Goal: Transaction & Acquisition: Purchase product/service

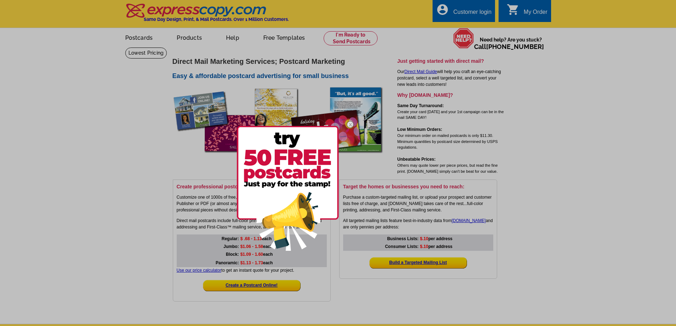
click at [351, 35] on div at bounding box center [338, 163] width 676 height 326
click at [131, 181] on div at bounding box center [338, 163] width 676 height 326
drag, startPoint x: 200, startPoint y: 278, endPoint x: 224, endPoint y: 114, distance: 166.0
click at [198, 274] on div at bounding box center [338, 163] width 676 height 326
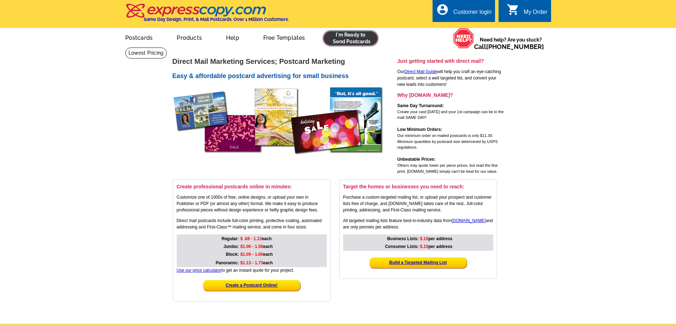
click at [344, 37] on link at bounding box center [350, 38] width 54 height 14
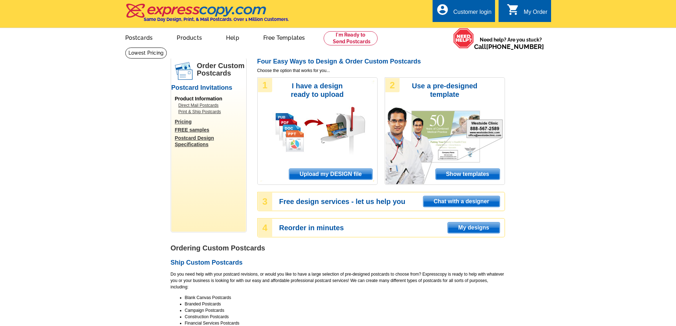
click at [324, 176] on span "Upload my DESIGN file" at bounding box center [330, 174] width 83 height 11
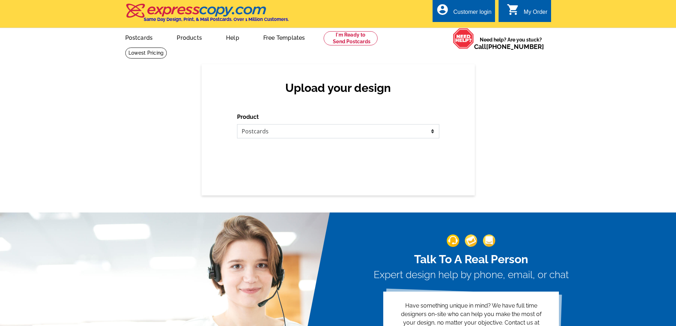
click at [318, 133] on select "Please select the type of file... Postcards Business Cards Letters and flyers G…" at bounding box center [338, 131] width 202 height 14
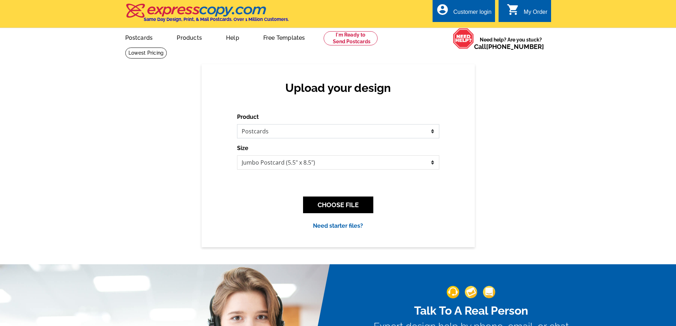
click at [237, 124] on select "Please select the type of file... Postcards Business Cards Letters and flyers G…" at bounding box center [338, 131] width 202 height 14
click at [340, 168] on select "Jumbo Postcard (5.5" x 8.5") Regular Postcard (4.25" x 5.6") Panoramic Postcard…" at bounding box center [338, 162] width 202 height 14
select select "1"
click at [237, 156] on select "Jumbo Postcard (5.5" x 8.5") Regular Postcard (4.25" x 5.6") Panoramic Postcard…" at bounding box center [338, 162] width 202 height 14
click at [322, 207] on button "CHOOSE FILE" at bounding box center [338, 204] width 70 height 17
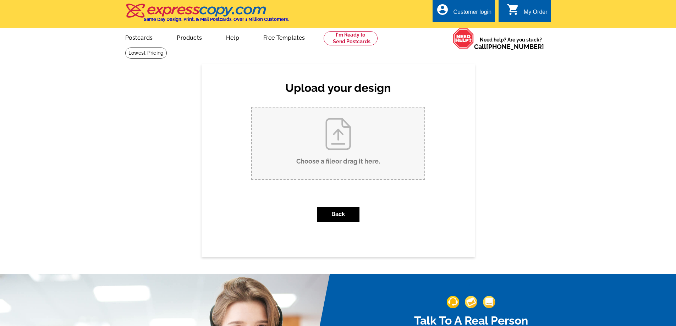
click at [346, 141] on input "Choose a file or drag it here ." at bounding box center [338, 143] width 172 height 72
type input "C:\fakepath\jl postcard.pdf"
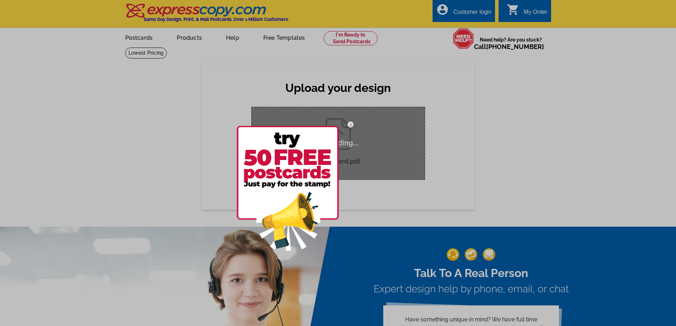
click at [273, 174] on img at bounding box center [288, 188] width 102 height 125
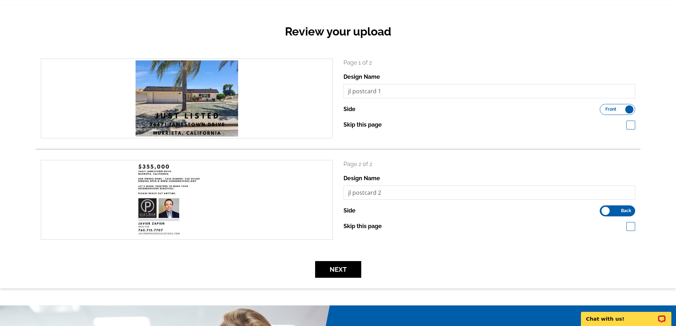
scroll to position [106, 0]
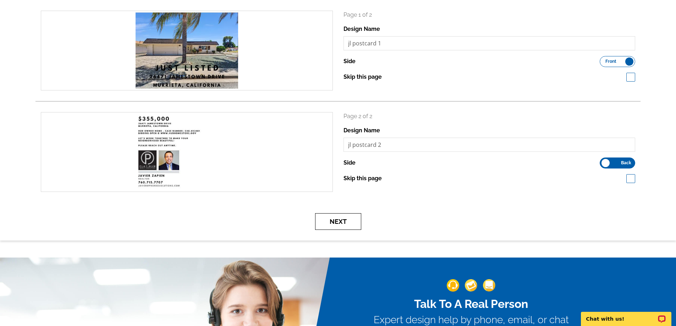
click at [337, 220] on button "Next" at bounding box center [338, 221] width 46 height 17
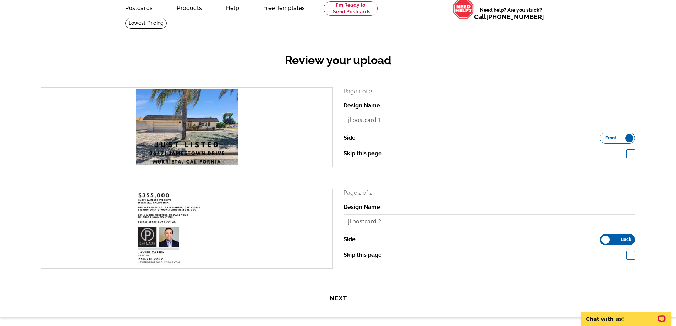
scroll to position [0, 0]
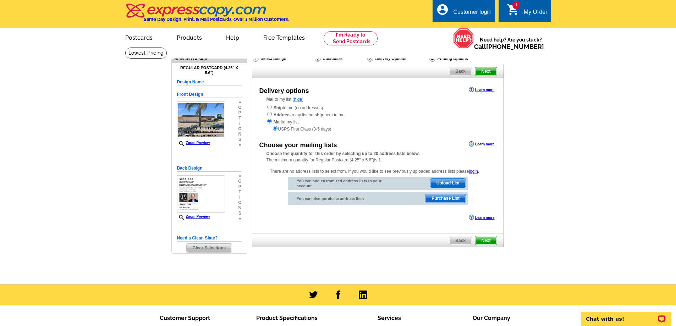
click at [459, 199] on span "Purchase List" at bounding box center [445, 198] width 40 height 9
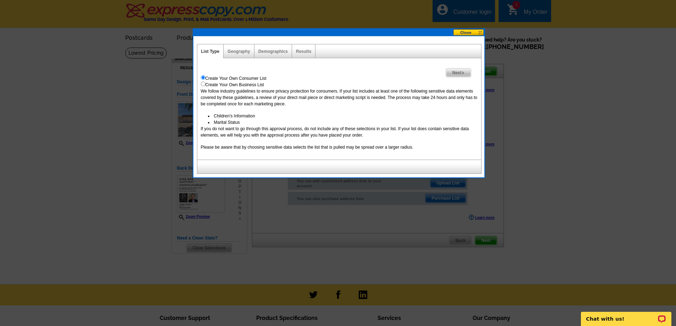
click at [457, 74] on span "Next" at bounding box center [458, 72] width 24 height 9
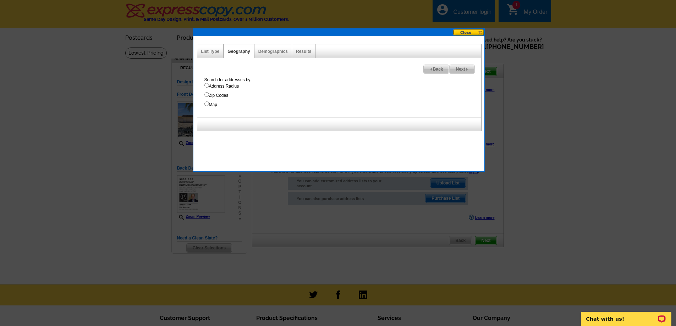
click at [206, 85] on input "Address Radius" at bounding box center [206, 85] width 5 height 5
radio input "true"
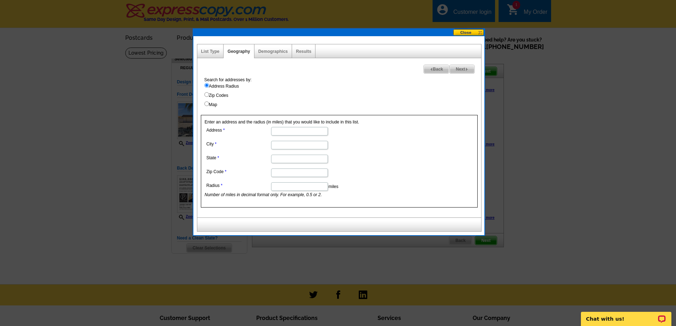
click at [305, 130] on input "Address" at bounding box center [299, 131] width 57 height 9
type input "26471 Jamestown"
type input "murrieta"
type input "ca"
type input "92586"
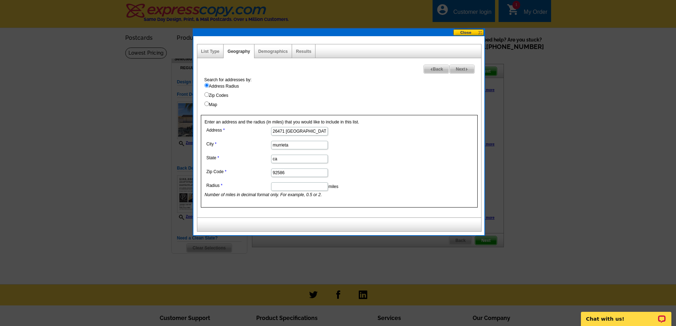
type input "."
type input "1"
click at [465, 68] on img at bounding box center [466, 69] width 3 height 3
select select
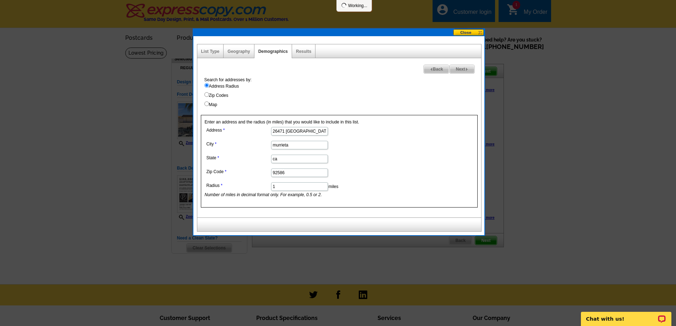
select select
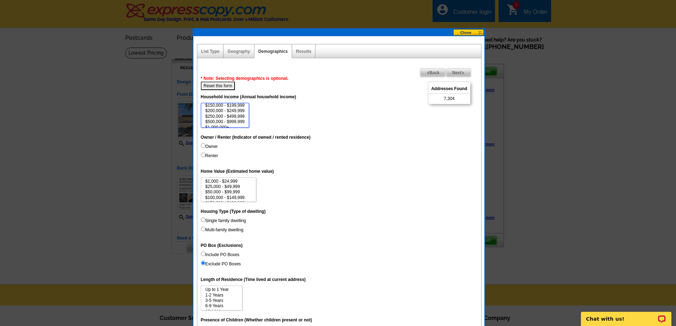
scroll to position [33, 0]
click at [229, 123] on option "$1,000,000+" at bounding box center [225, 123] width 41 height 5
select select "500000-999999"
click at [237, 118] on option "$500,000 - $999,999" at bounding box center [225, 117] width 41 height 5
click at [239, 116] on option "$500,000 - $999,999" at bounding box center [225, 117] width 41 height 5
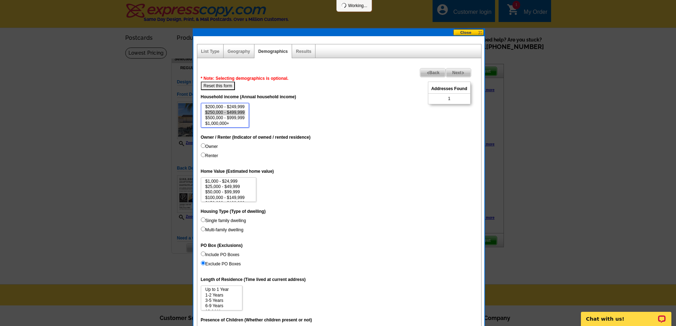
click at [242, 110] on option "$250,000 - $499,999" at bounding box center [225, 112] width 41 height 5
click at [237, 106] on option "$200,000 - $249,999" at bounding box center [225, 106] width 41 height 5
select select "150000-199999"
click at [238, 116] on option "$150,000 - $199,999" at bounding box center [225, 115] width 41 height 5
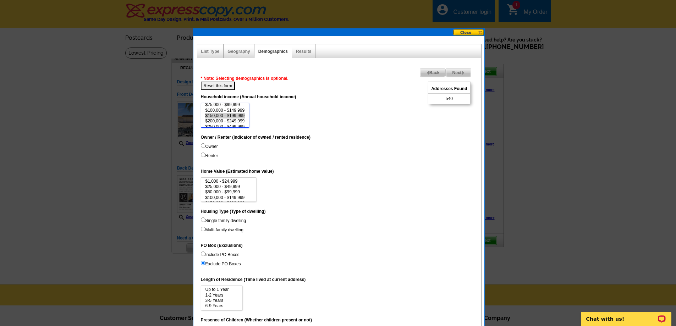
scroll to position [35, 0]
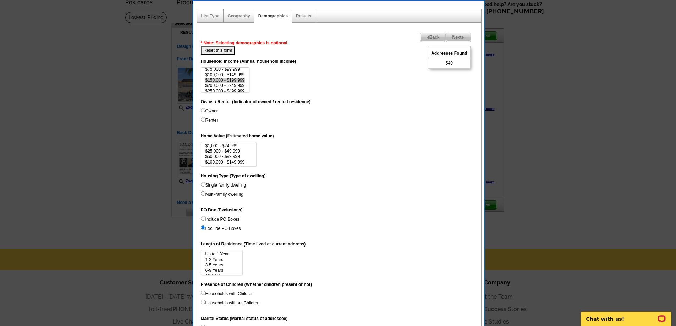
click at [204, 183] on input "Single family dwelling" at bounding box center [203, 184] width 5 height 5
radio input "true"
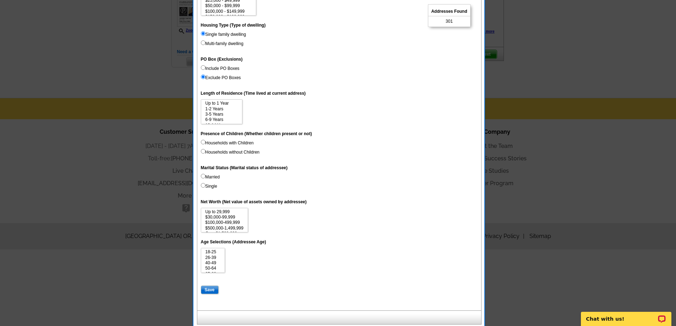
scroll to position [189, 0]
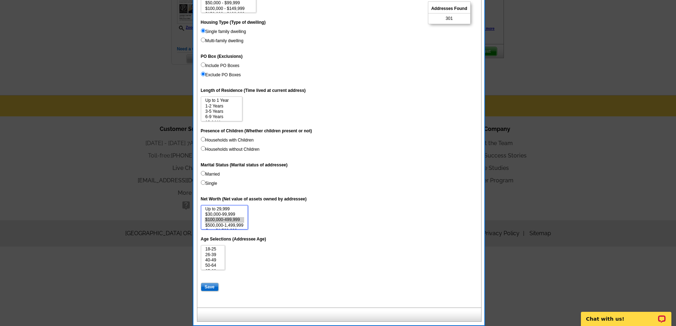
select select "100000-499999"
click at [231, 218] on option "$100,000-499,999" at bounding box center [224, 219] width 39 height 5
click at [215, 264] on option "50-64" at bounding box center [213, 265] width 17 height 5
click at [211, 253] on option "65-69" at bounding box center [213, 254] width 17 height 5
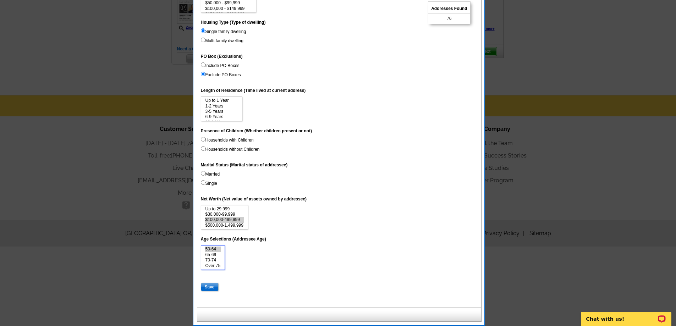
select select "50-64"
click at [211, 259] on option "70-74" at bounding box center [213, 259] width 17 height 5
select select "100000-499999"
click at [229, 224] on option "$500,000-1,499,999" at bounding box center [224, 225] width 39 height 5
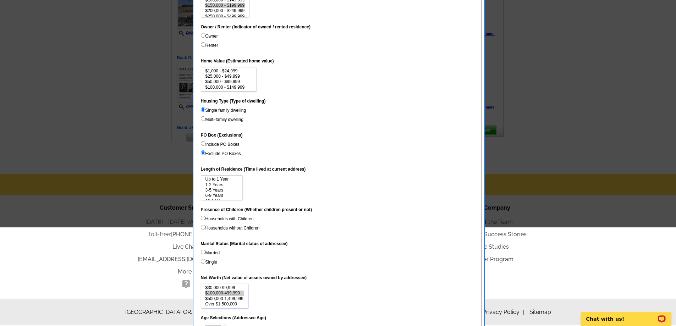
scroll to position [189, 0]
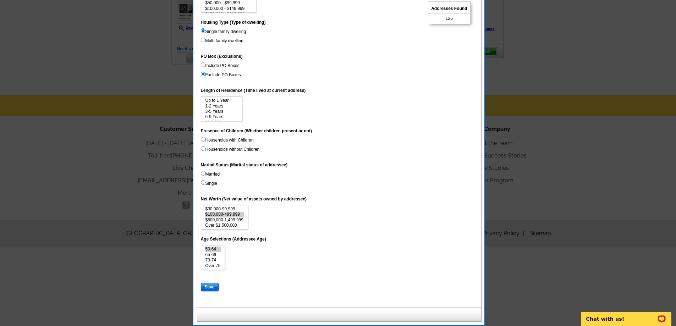
click at [212, 284] on input "Save" at bounding box center [210, 287] width 18 height 9
select select
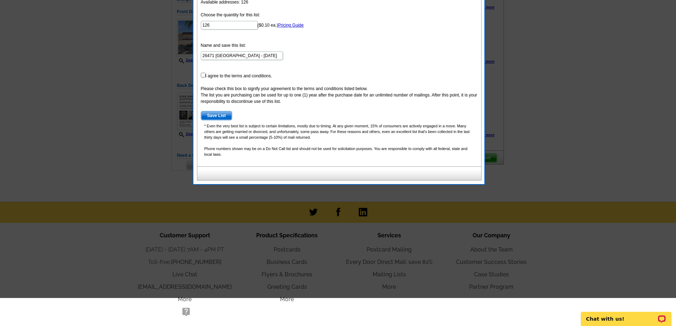
scroll to position [0, 0]
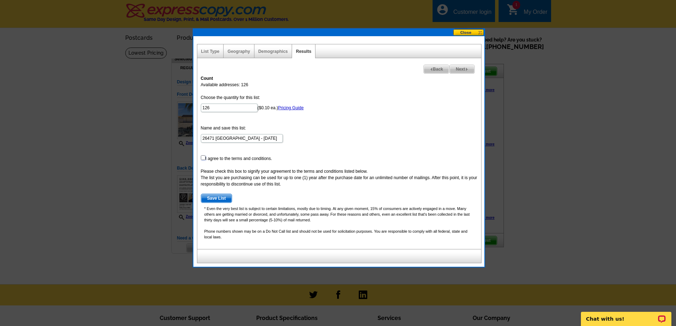
click at [204, 158] on input "checkbox" at bounding box center [203, 157] width 5 height 5
checkbox input "true"
click at [220, 197] on span "Save List" at bounding box center [216, 198] width 31 height 9
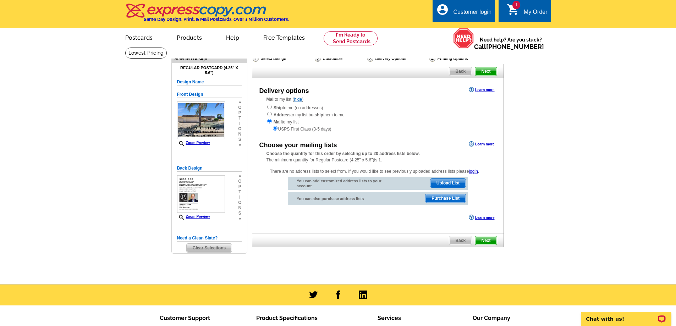
click at [483, 238] on span "Next" at bounding box center [485, 240] width 21 height 9
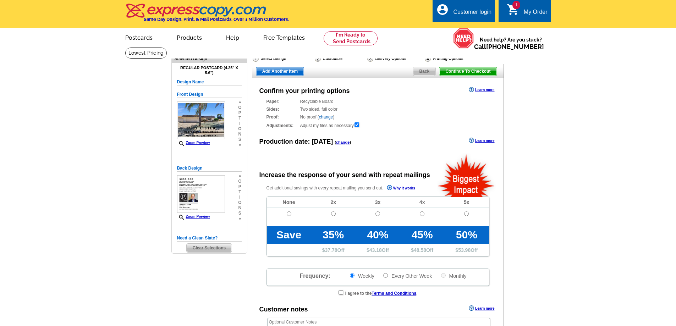
radio input "false"
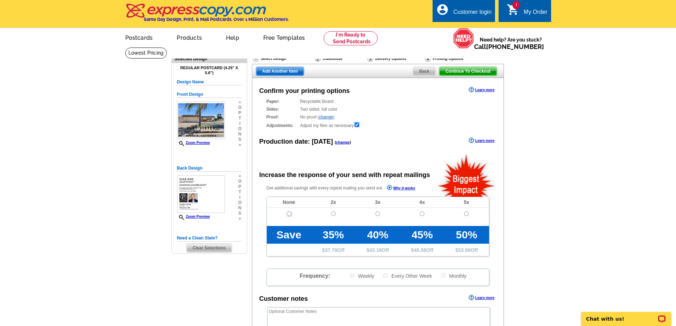
click at [288, 214] on input "radio" at bounding box center [289, 213] width 5 height 5
radio input "true"
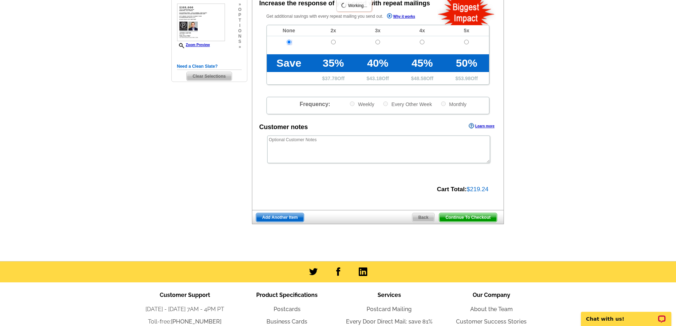
scroll to position [177, 0]
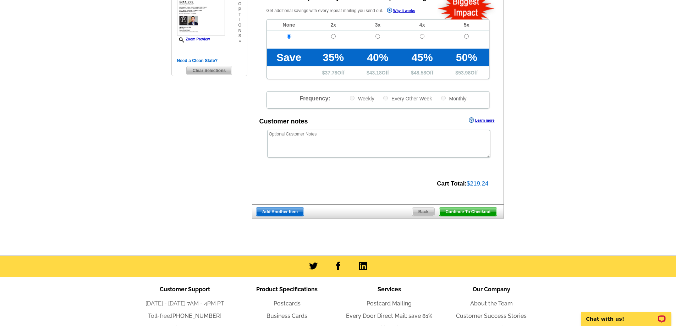
click at [461, 214] on span "Continue To Checkout" at bounding box center [467, 211] width 57 height 9
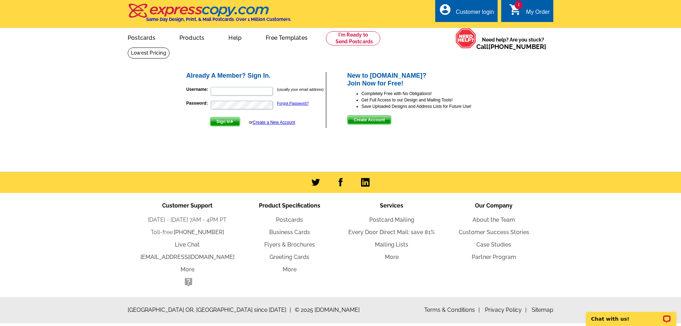
type input "[PERSON_NAME][EMAIL_ADDRESS][DOMAIN_NAME]"
click at [211, 122] on span "Sign In" at bounding box center [224, 121] width 29 height 9
